Goal: Task Accomplishment & Management: Manage account settings

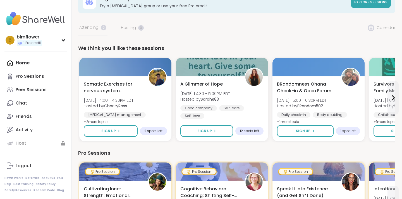
scroll to position [16, 0]
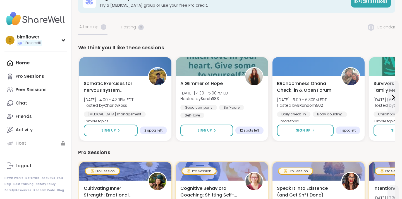
click at [29, 65] on div "Home Pro Sessions Peer Sessions Chat Friends Activity Host" at bounding box center [35, 103] width 62 height 94
click at [32, 91] on div "Peer Sessions" at bounding box center [31, 90] width 31 height 6
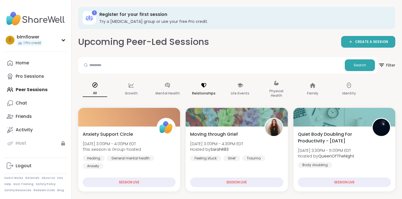
click at [204, 88] on div "Relationships" at bounding box center [203, 90] width 33 height 28
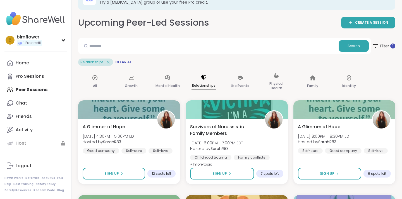
scroll to position [16, 0]
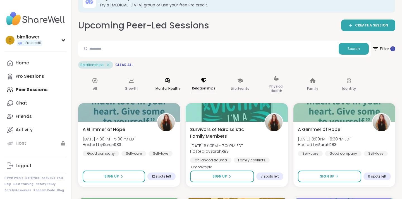
click at [168, 81] on icon at bounding box center [167, 80] width 5 height 5
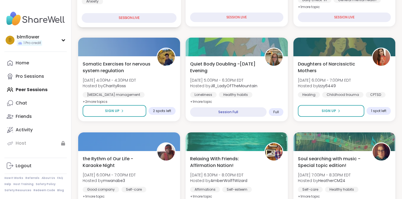
scroll to position [176, 0]
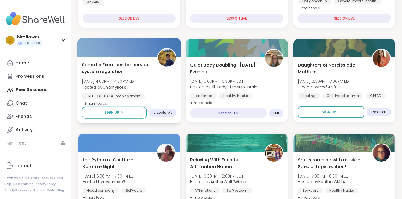
click at [167, 65] on img at bounding box center [167, 58] width 18 height 18
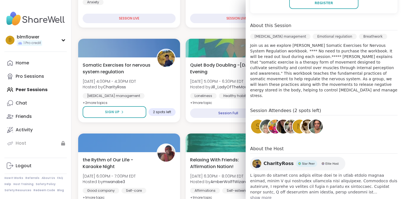
scroll to position [158, 0]
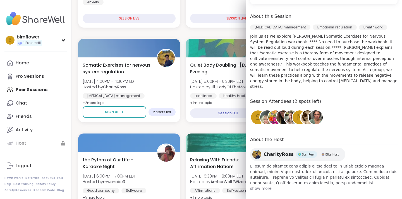
click at [256, 150] on img at bounding box center [256, 154] width 9 height 9
click at [58, 165] on link "Logout" at bounding box center [35, 165] width 62 height 13
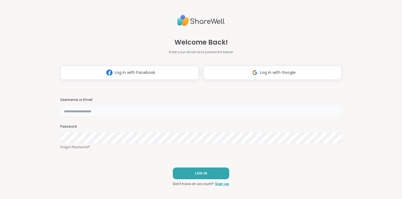
type input "**********"
click at [200, 177] on button "LOG IN" at bounding box center [201, 174] width 56 height 12
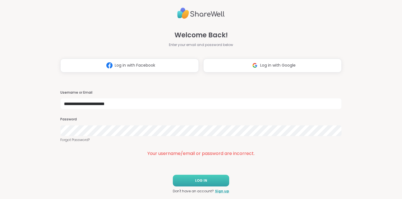
click at [214, 180] on button "LOG IN" at bounding box center [201, 181] width 56 height 12
click at [200, 179] on span "LOG IN" at bounding box center [201, 180] width 12 height 5
click at [198, 13] on img at bounding box center [200, 13] width 47 height 16
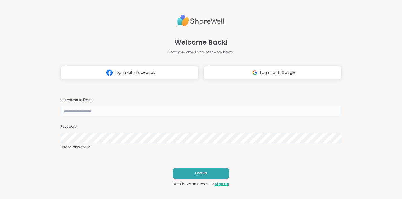
type input "**********"
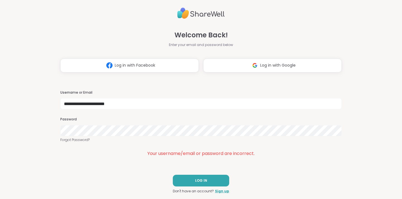
click at [189, 123] on div "Password" at bounding box center [200, 126] width 281 height 19
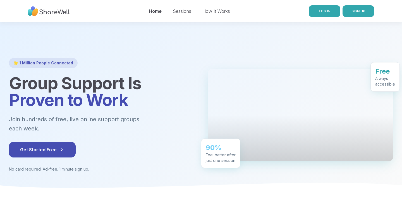
click at [319, 10] on span "LOG IN" at bounding box center [324, 11] width 11 height 4
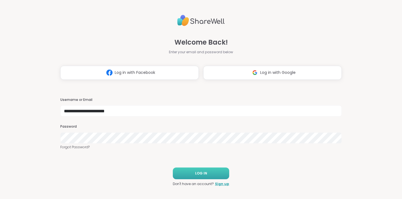
click at [210, 174] on button "LOG IN" at bounding box center [201, 174] width 56 height 12
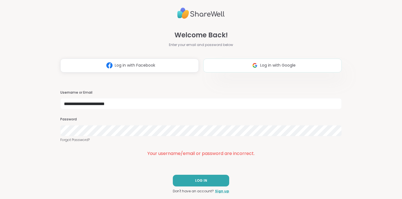
click at [224, 61] on button "Log in with Google" at bounding box center [272, 66] width 138 height 14
